Goal: Task Accomplishment & Management: Manage account settings

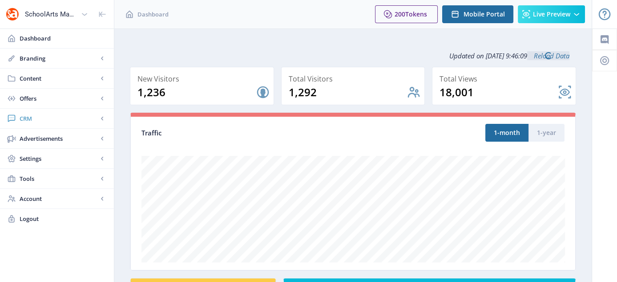
click at [28, 115] on span "CRM" at bounding box center [59, 118] width 78 height 9
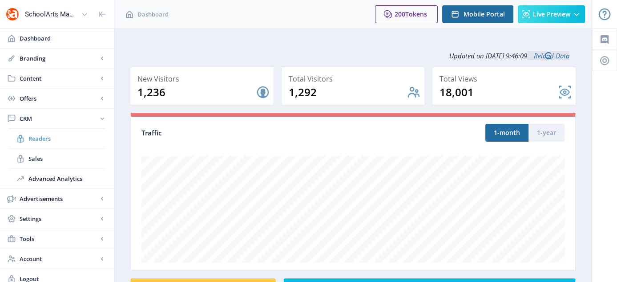
click at [49, 136] on span "Readers" at bounding box center [66, 138] width 76 height 9
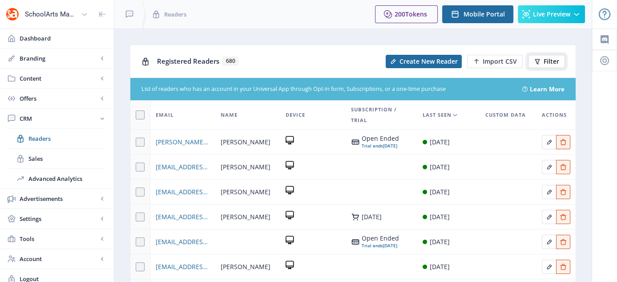
click at [560, 60] on button "Filter" at bounding box center [546, 61] width 37 height 13
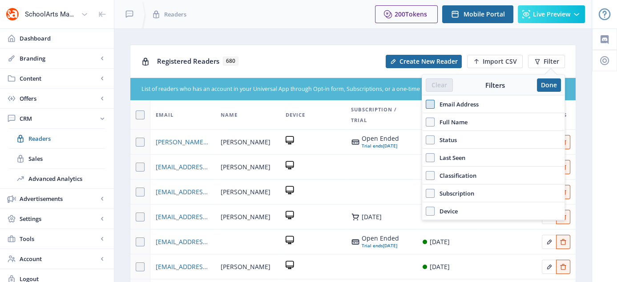
click at [430, 108] on span at bounding box center [430, 104] width 9 height 9
click at [426, 104] on input "Email Address" at bounding box center [426, 104] width 0 height 0
checkbox input "true"
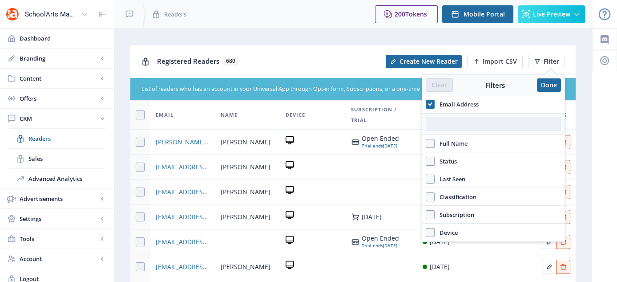
click at [449, 123] on input "text" at bounding box center [493, 124] width 135 height 14
paste input "[EMAIL_ADDRESS][DOMAIN_NAME]"
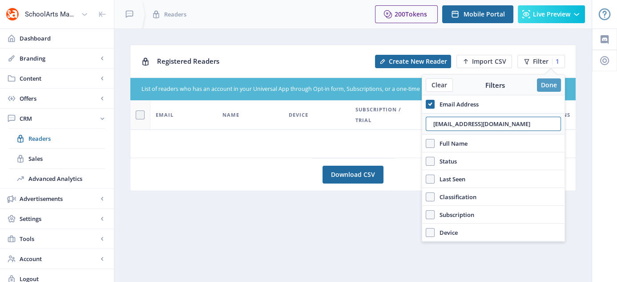
type input "[EMAIL_ADDRESS][DOMAIN_NAME]"
click at [554, 88] on button "Done" at bounding box center [549, 84] width 24 height 13
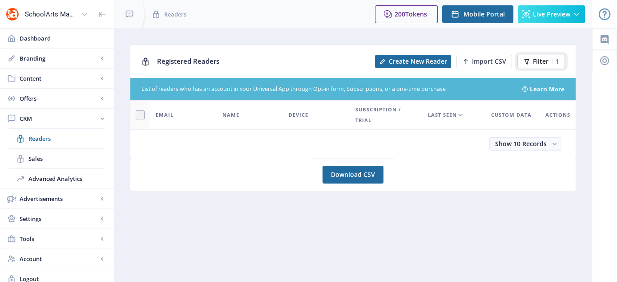
click at [549, 64] on button "Filter 1" at bounding box center [541, 61] width 48 height 13
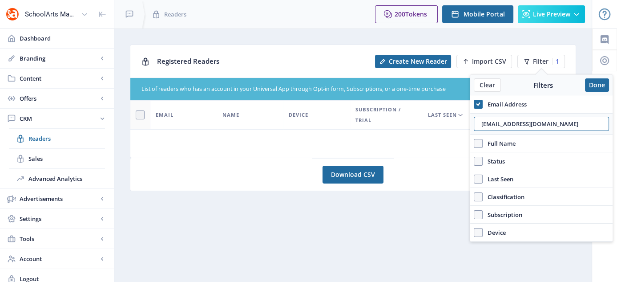
drag, startPoint x: 562, startPoint y: 124, endPoint x: 437, endPoint y: 138, distance: 125.8
click at [437, 138] on nb-layout "SchoolArts Magazine Dashboard Branding App Appearance Brand Brief Pages SEO Web…" at bounding box center [308, 144] width 617 height 288
paste input "abos@[PERSON_NAME]"
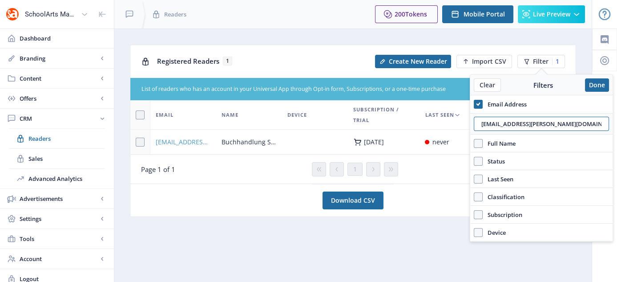
type input "[EMAIL_ADDRESS][PERSON_NAME][DOMAIN_NAME]"
click at [179, 141] on span "[EMAIL_ADDRESS][PERSON_NAME][DOMAIN_NAME]" at bounding box center [183, 142] width 55 height 11
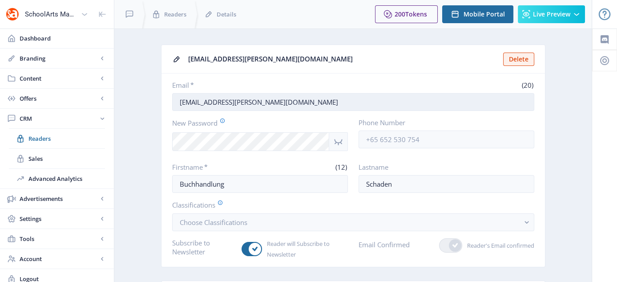
drag, startPoint x: 259, startPoint y: 101, endPoint x: 180, endPoint y: 103, distance: 79.2
click at [180, 103] on input "[EMAIL_ADDRESS][PERSON_NAME][DOMAIN_NAME]" at bounding box center [353, 102] width 362 height 18
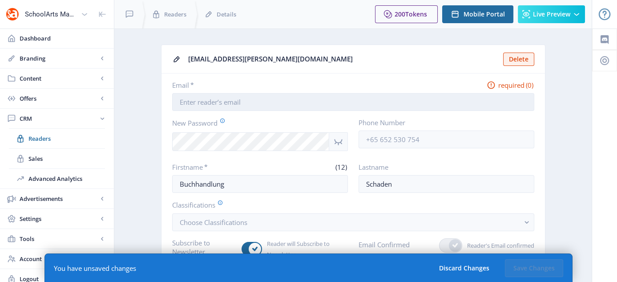
click at [213, 97] on input "Email *" at bounding box center [353, 102] width 362 height 18
paste input "[EMAIL_ADDRESS][DOMAIN_NAME]"
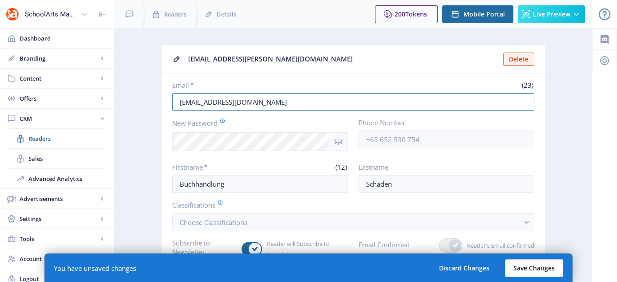
type input "[EMAIL_ADDRESS][DOMAIN_NAME]"
click at [535, 267] on button "Save Changes" at bounding box center [534, 268] width 58 height 18
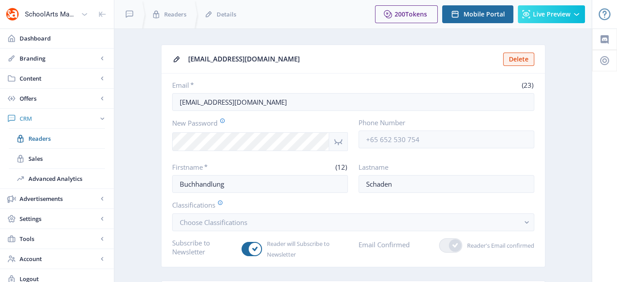
click at [20, 115] on span "CRM" at bounding box center [59, 118] width 78 height 9
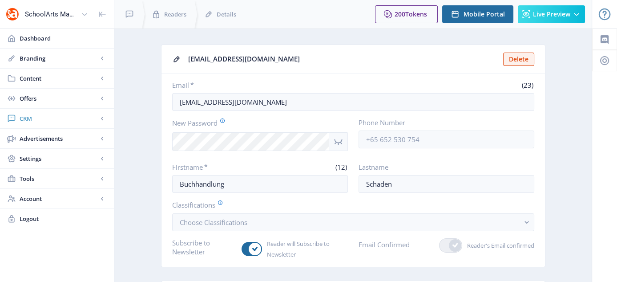
click at [21, 119] on span "CRM" at bounding box center [59, 118] width 78 height 9
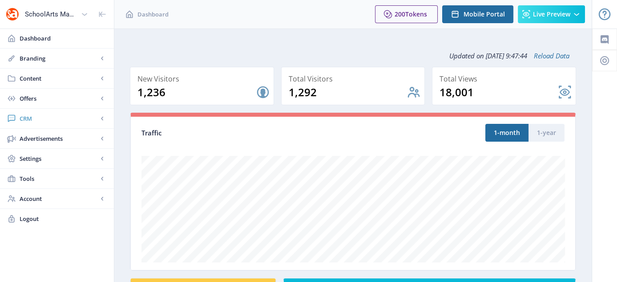
click at [27, 114] on span "CRM" at bounding box center [59, 118] width 78 height 9
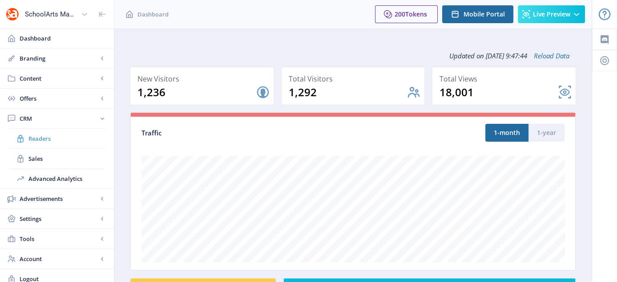
click at [40, 135] on span "Readers" at bounding box center [66, 138] width 76 height 9
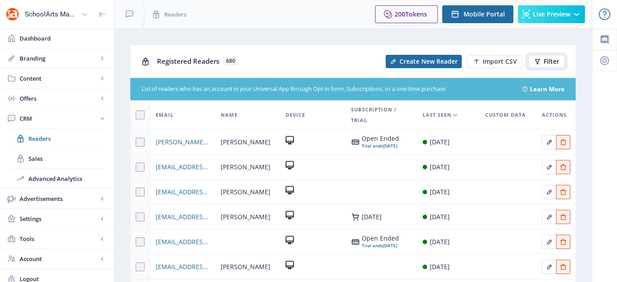
click at [553, 60] on span "Filter" at bounding box center [551, 61] width 16 height 7
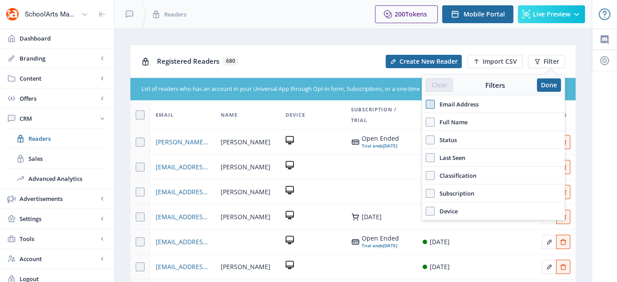
click at [430, 101] on span at bounding box center [430, 104] width 9 height 9
click at [426, 104] on input "Email Address" at bounding box center [426, 104] width 0 height 0
checkbox input "true"
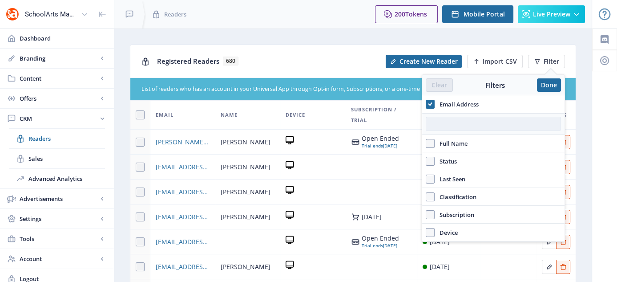
click at [443, 122] on input "text" at bounding box center [493, 124] width 135 height 14
paste input "[EMAIL_ADDRESS][DOMAIN_NAME]"
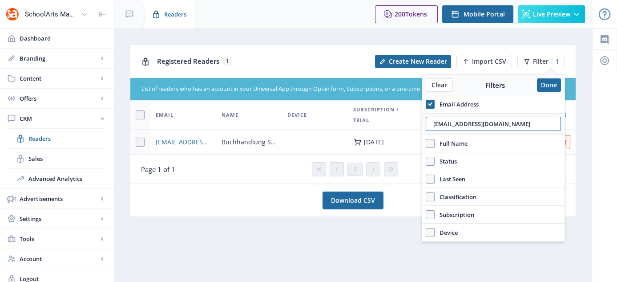
type input "[EMAIL_ADDRESS][DOMAIN_NAME]"
